Goal: Task Accomplishment & Management: Manage account settings

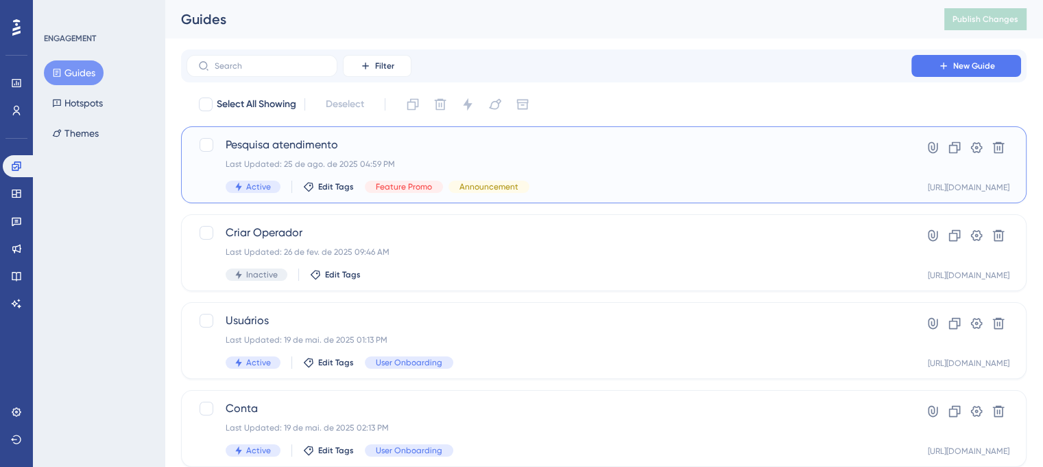
click at [579, 160] on div "Last Updated: 25 de ago. de 2025 04:59 PM" at bounding box center [549, 163] width 647 height 11
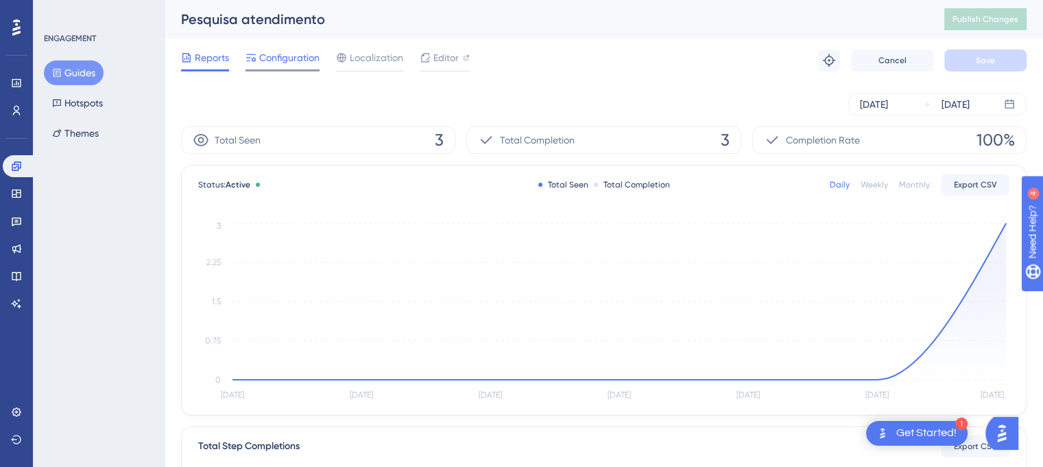
click at [303, 59] on span "Configuration" at bounding box center [289, 57] width 60 height 16
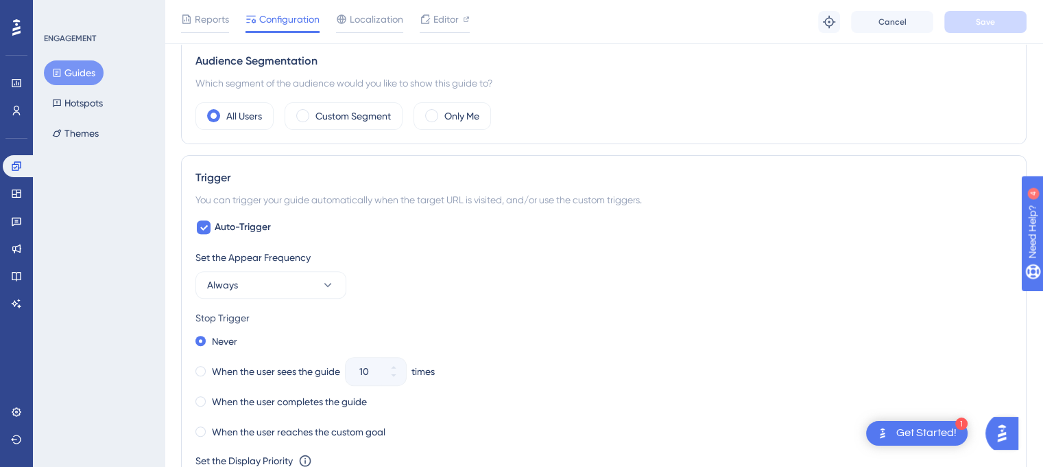
scroll to position [480, 0]
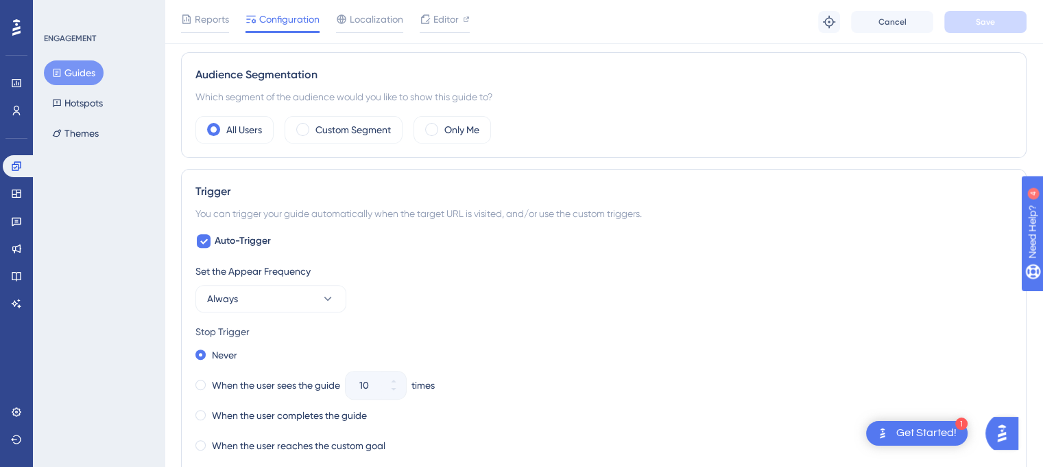
click at [379, 208] on div "You can trigger your guide automatically when the target URL is visited, and/or…" at bounding box center [604, 213] width 817 height 16
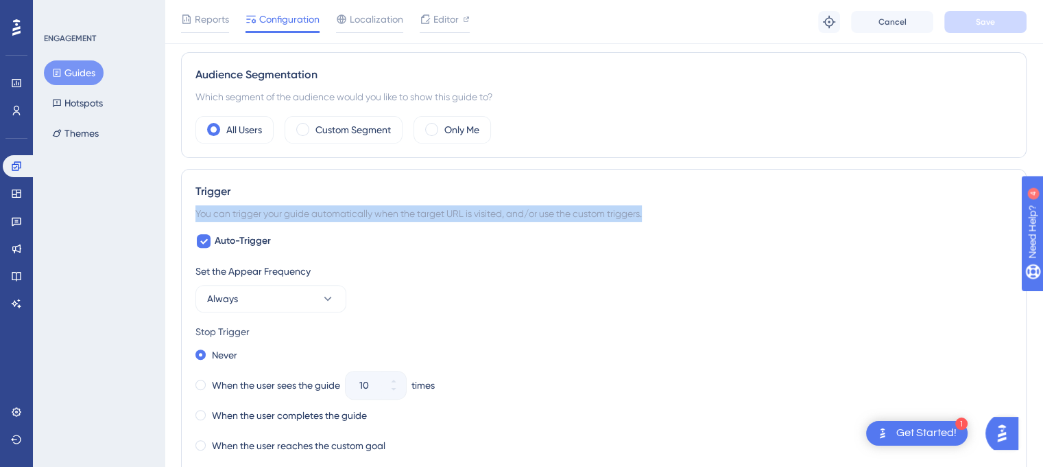
click at [379, 208] on div "You can trigger your guide automatically when the target URL is visited, and/or…" at bounding box center [604, 213] width 817 height 16
copy div "You can trigger your guide automatically when the target URL is visited, and/or…"
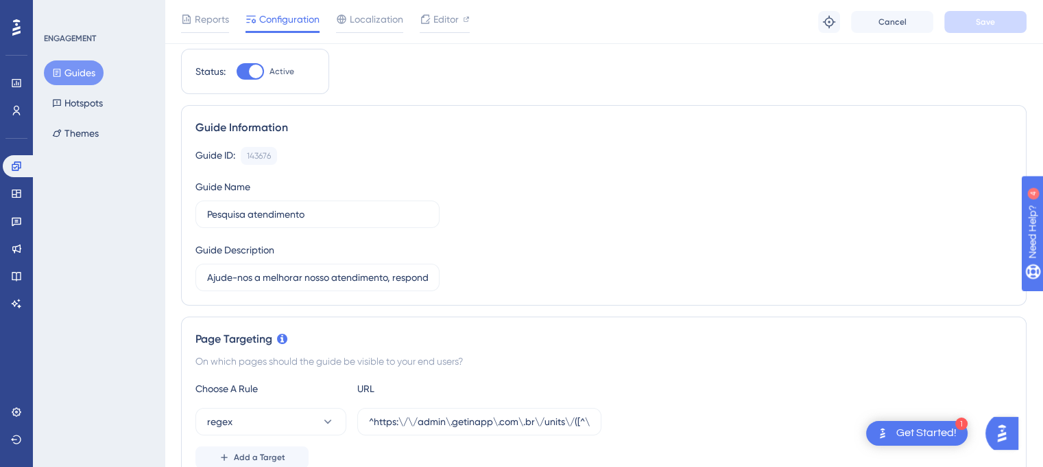
scroll to position [0, 0]
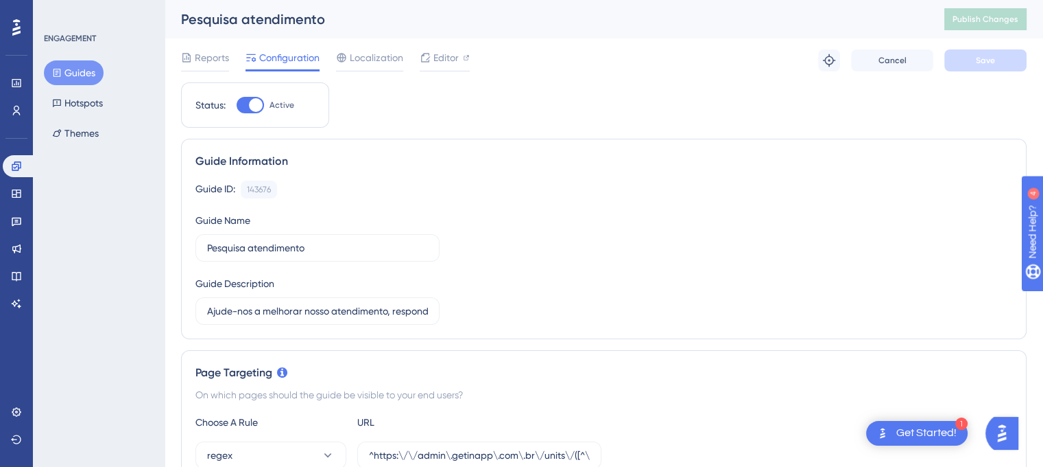
click at [69, 70] on button "Guides" at bounding box center [74, 72] width 60 height 25
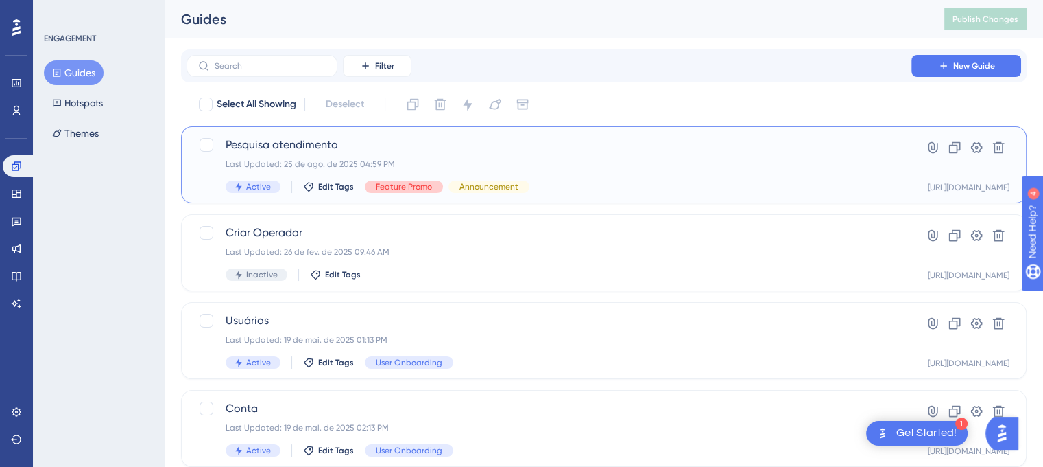
click at [403, 189] on span "Feature Promo" at bounding box center [404, 186] width 56 height 11
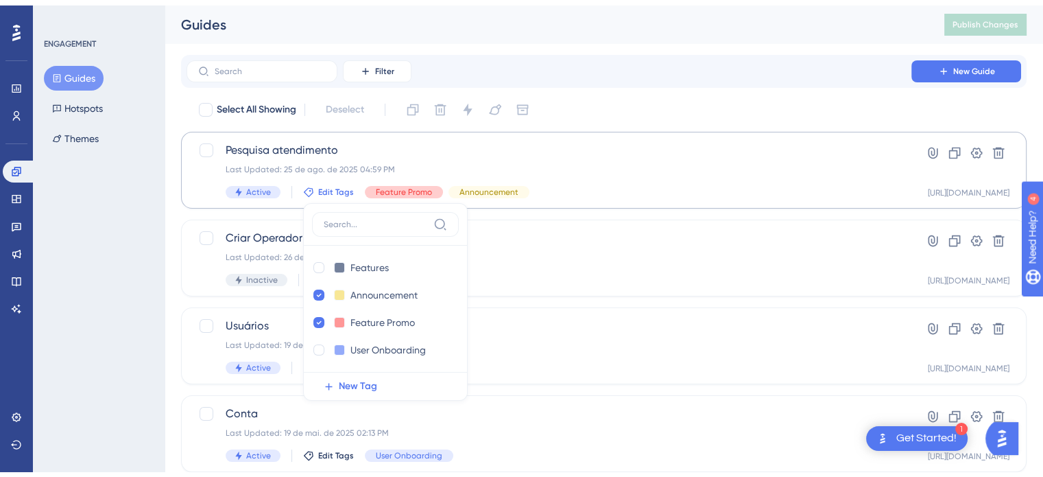
scroll to position [63, 0]
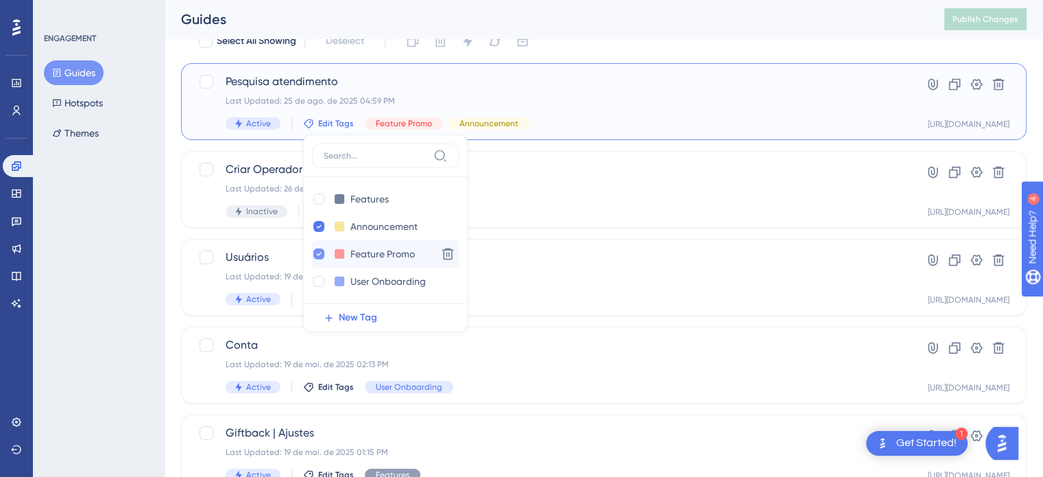
drag, startPoint x: 419, startPoint y: 250, endPoint x: 325, endPoint y: 259, distance: 95.1
click at [325, 259] on div "Feature Promo Feature Promo" at bounding box center [371, 254] width 119 height 17
click at [318, 250] on icon at bounding box center [318, 254] width 5 height 10
checkbox input "false"
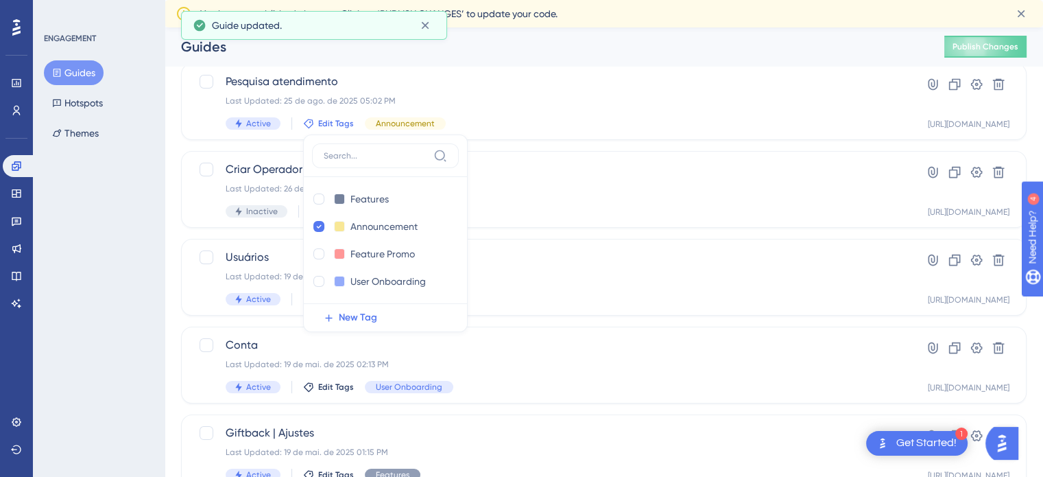
click at [129, 229] on div "ENGAGEMENT Guides Hotspots Themes" at bounding box center [99, 238] width 132 height 477
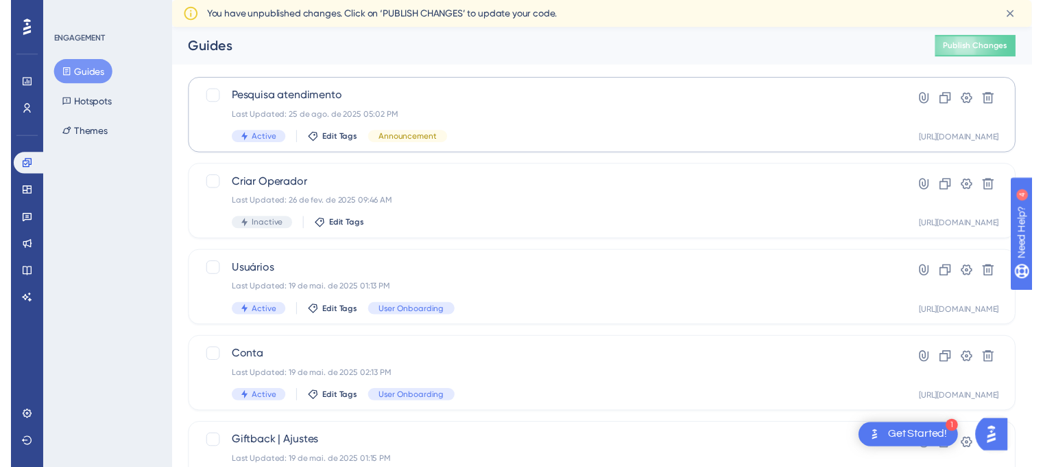
scroll to position [0, 0]
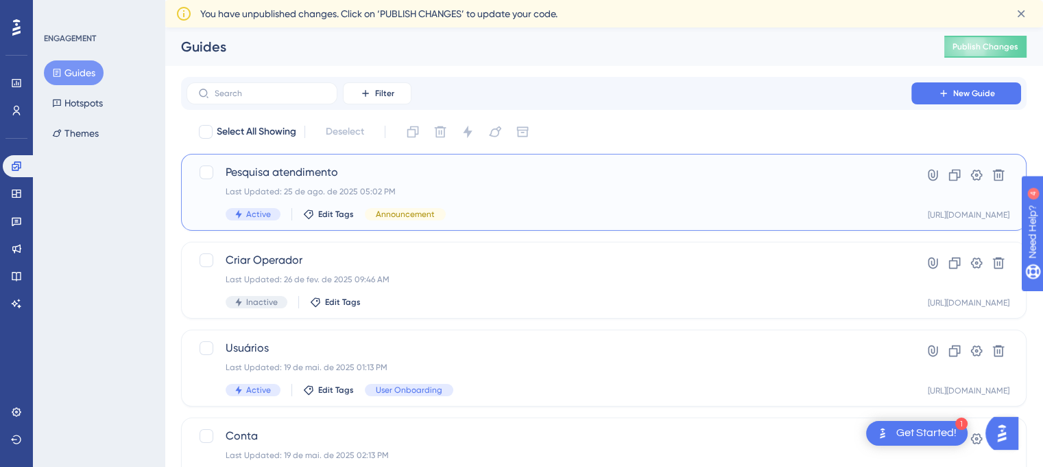
click at [434, 180] on div "Pesquisa atendimento Last Updated: 25 de ago. de 2025 05:02 PM Active Edit Tags…" at bounding box center [549, 192] width 647 height 56
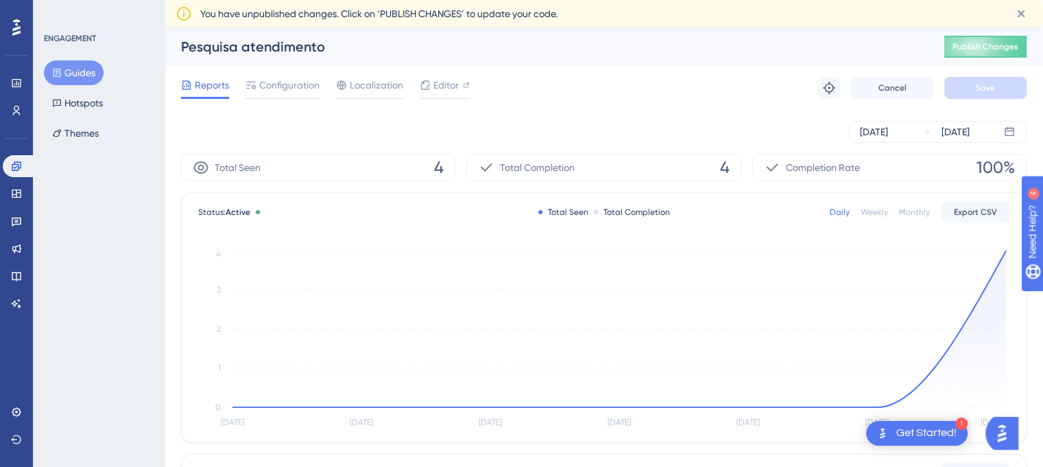
click at [87, 75] on button "Guides" at bounding box center [74, 72] width 60 height 25
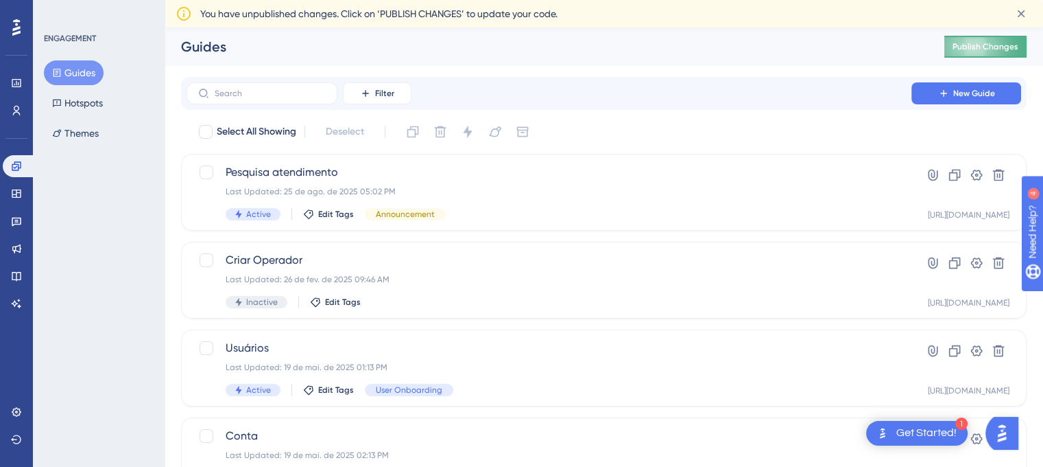
click at [1010, 53] on button "Publish Changes" at bounding box center [986, 47] width 82 height 22
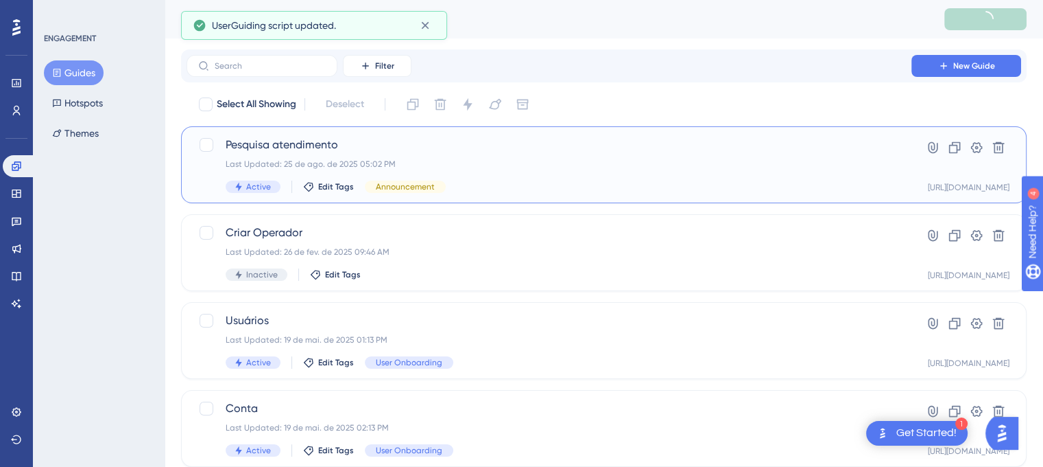
click at [534, 159] on div "Last Updated: 25 de ago. de 2025 05:02 PM" at bounding box center [549, 163] width 647 height 11
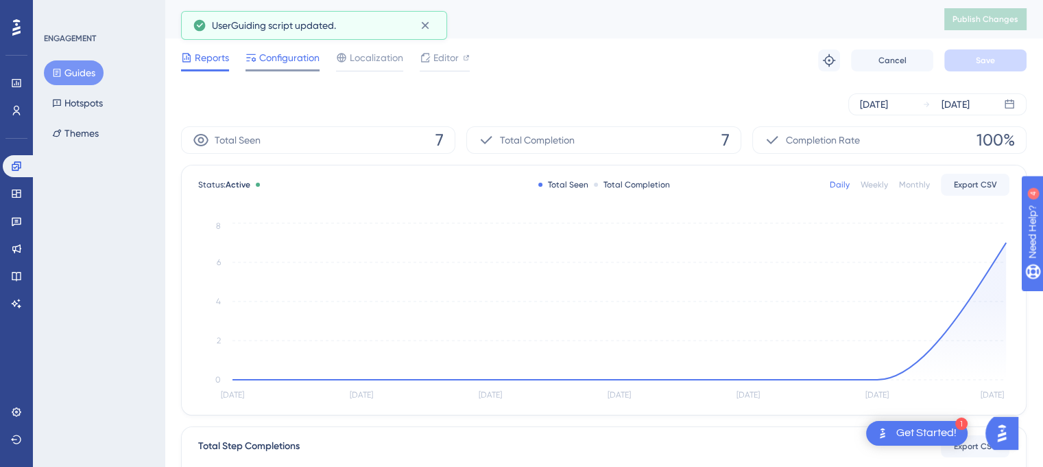
click at [272, 59] on span "Configuration" at bounding box center [289, 57] width 60 height 16
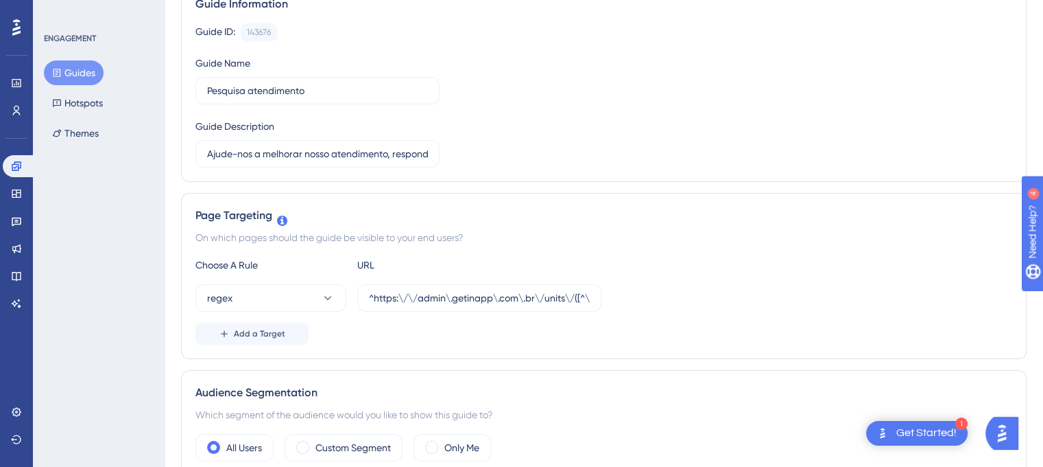
scroll to position [274, 0]
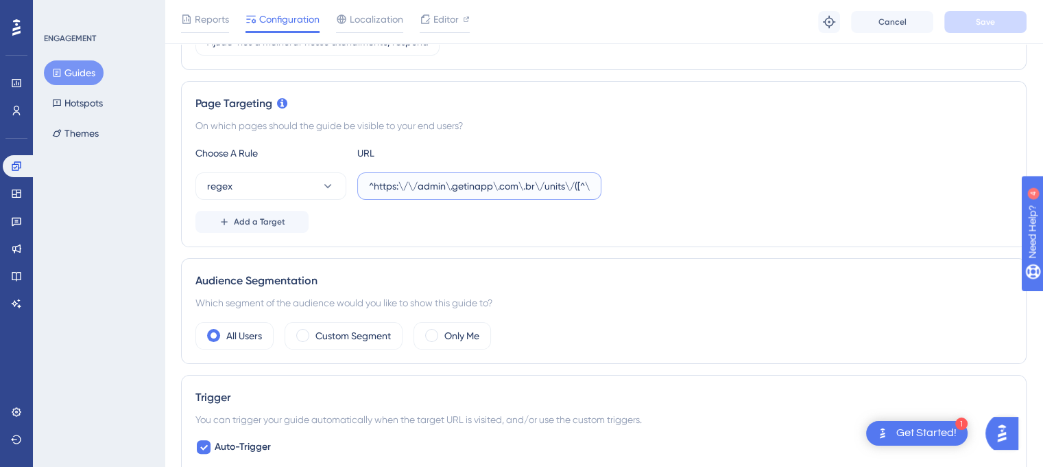
click at [470, 181] on input "^https:\/\/admin\.getinapp\.com\.br\/units\/([^\/]+)\/dashboard/flow" at bounding box center [479, 185] width 221 height 15
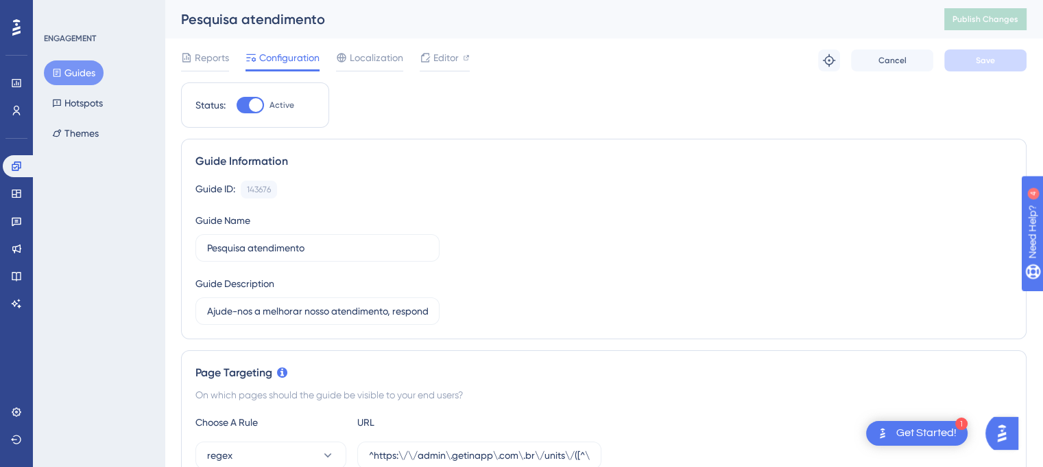
click at [255, 105] on div at bounding box center [256, 105] width 14 height 14
click at [237, 105] on input "Active" at bounding box center [236, 105] width 1 height 1
click at [260, 108] on div at bounding box center [250, 105] width 27 height 16
click at [237, 106] on input "Inactive" at bounding box center [236, 105] width 1 height 1
click at [243, 104] on div at bounding box center [250, 105] width 27 height 16
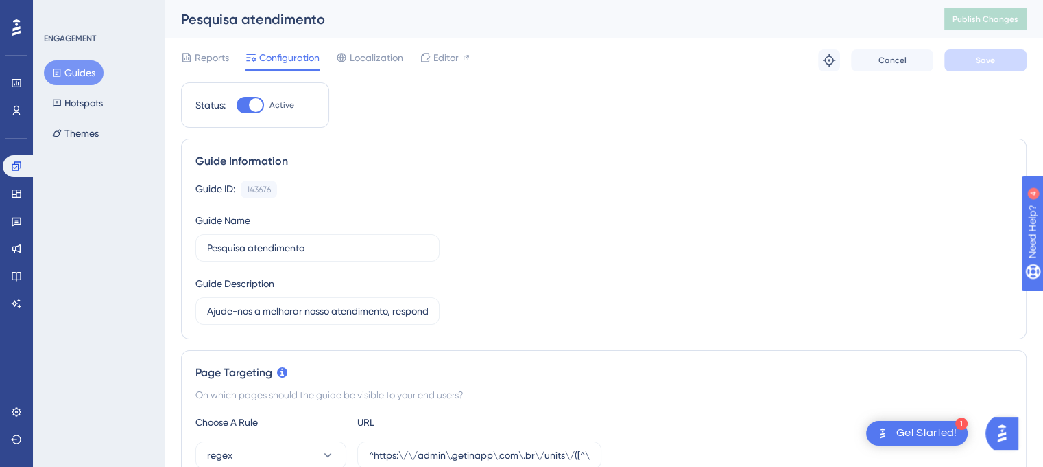
click at [237, 105] on input "Active" at bounding box center [236, 105] width 1 height 1
click at [993, 56] on span "Save" at bounding box center [985, 60] width 19 height 11
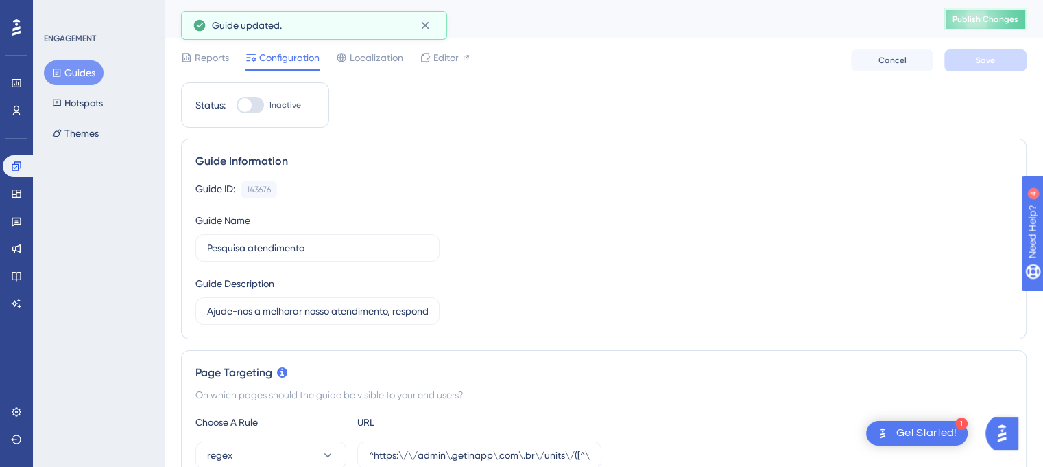
click at [1007, 16] on span "Publish Changes" at bounding box center [986, 19] width 66 height 11
click at [250, 105] on div at bounding box center [245, 105] width 14 height 14
click at [237, 105] on input "Inactive" at bounding box center [236, 105] width 1 height 1
checkbox input "true"
click at [979, 56] on span "Save" at bounding box center [985, 60] width 19 height 11
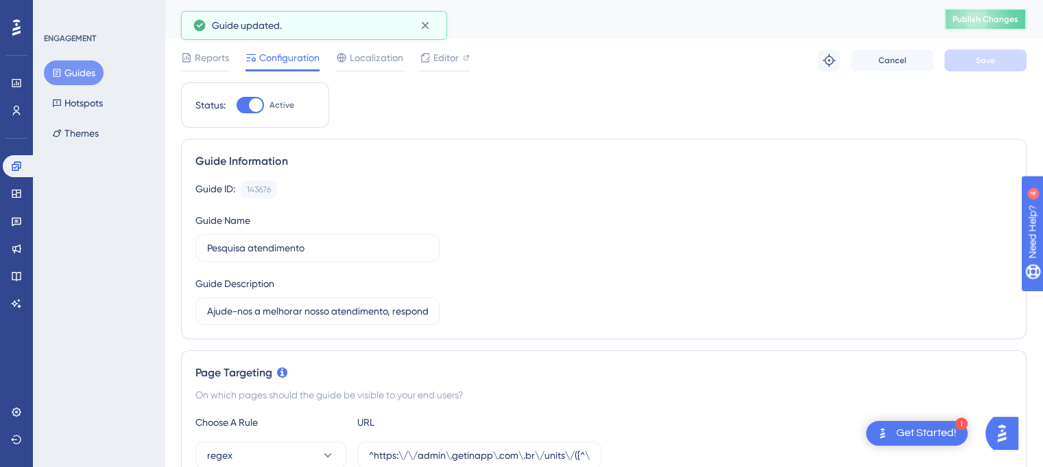
click at [984, 13] on button "Publish Changes" at bounding box center [986, 19] width 82 height 22
